Goal: Task Accomplishment & Management: Manage account settings

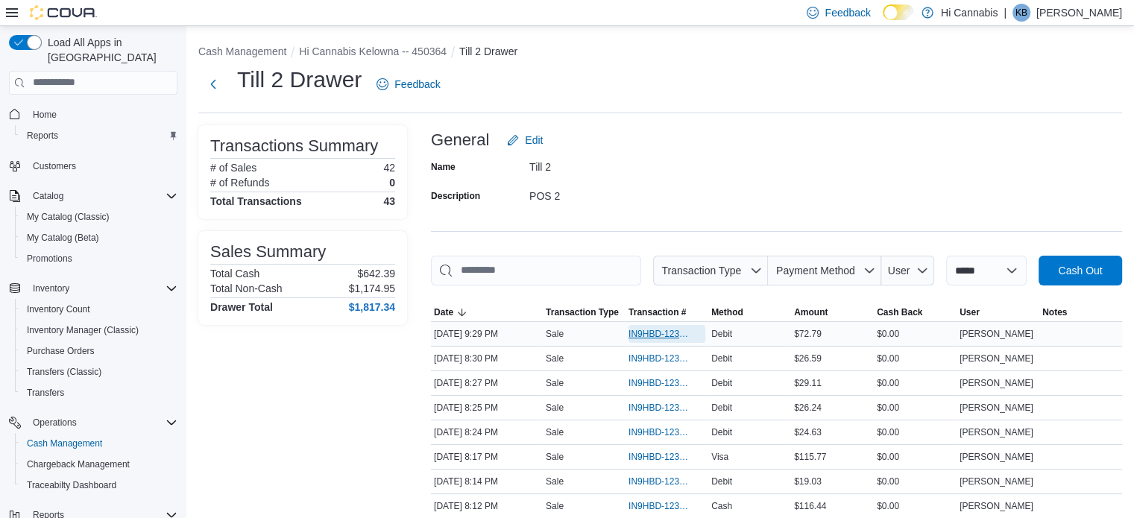
click at [639, 328] on span "IN9HBD-123795" at bounding box center [659, 334] width 62 height 12
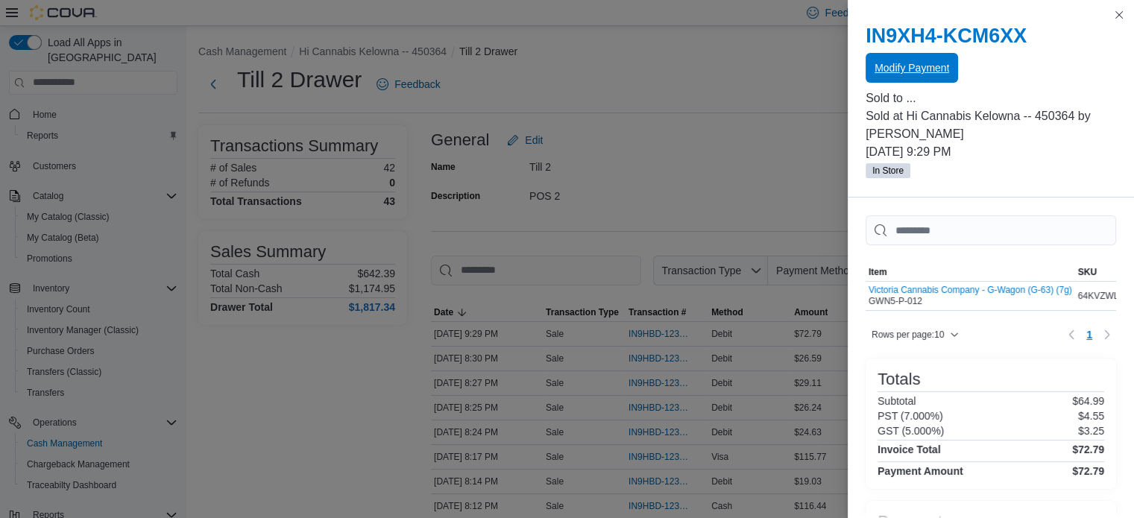
click at [911, 64] on span "Modify Payment" at bounding box center [911, 67] width 75 height 15
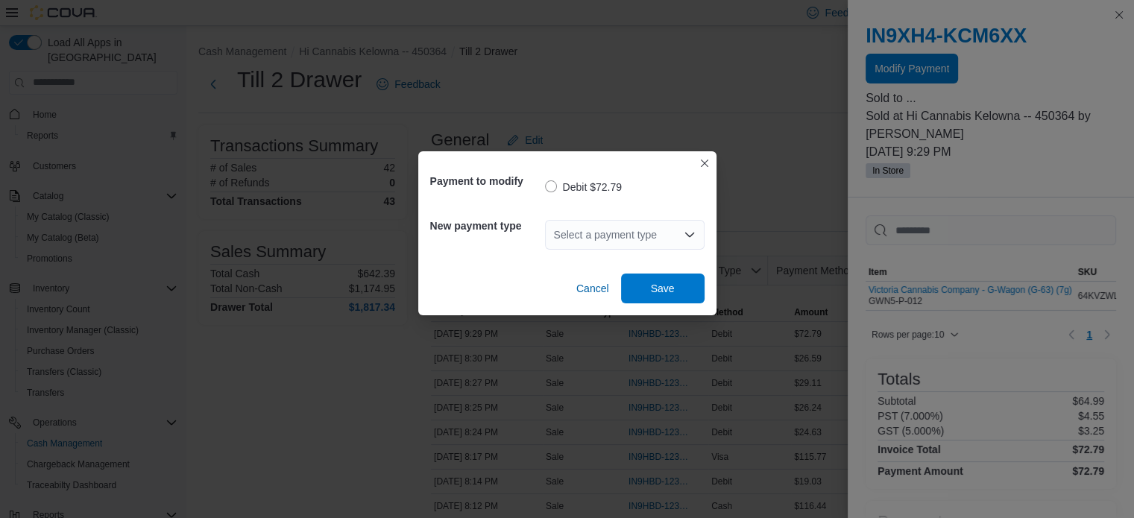
click at [616, 233] on div "Select a payment type" at bounding box center [625, 235] width 160 height 30
type input "****"
click at [578, 256] on span "Mast erCard" at bounding box center [633, 260] width 124 height 15
click at [673, 283] on span "Save" at bounding box center [663, 287] width 24 height 15
